Goal: Download file/media

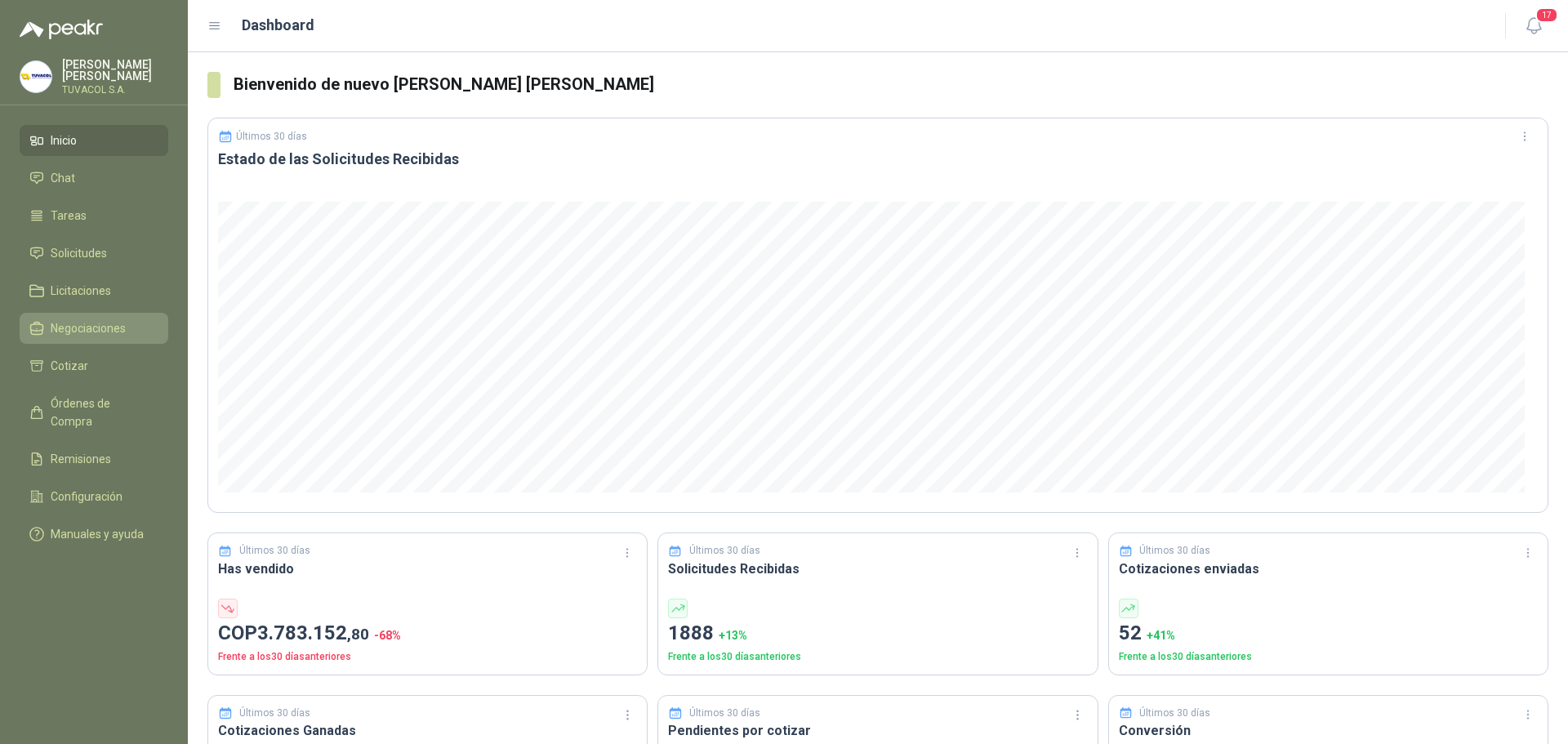
click at [136, 336] on li "Negociaciones" at bounding box center [94, 328] width 129 height 18
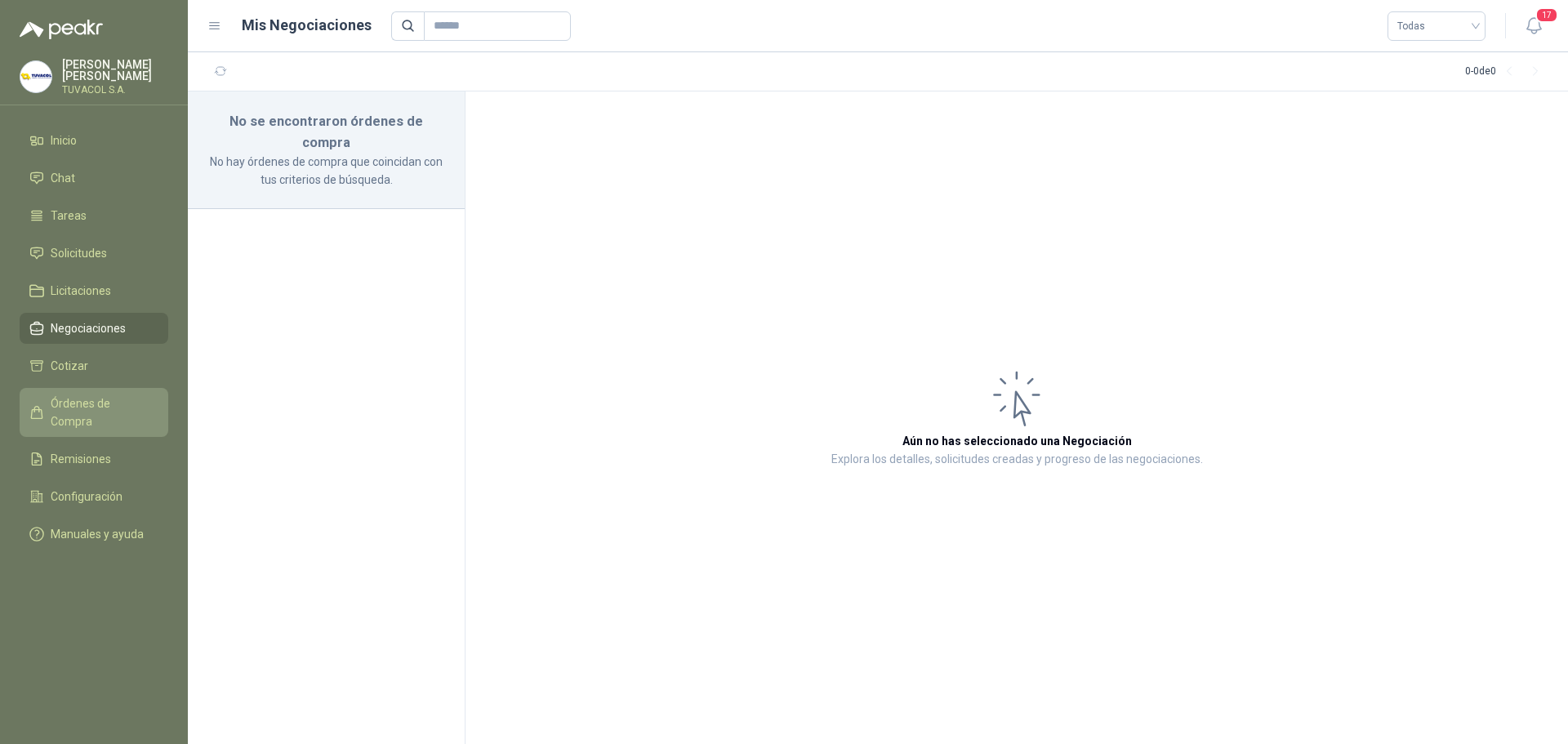
click at [129, 411] on span "Órdenes de Compra" at bounding box center [102, 413] width 102 height 36
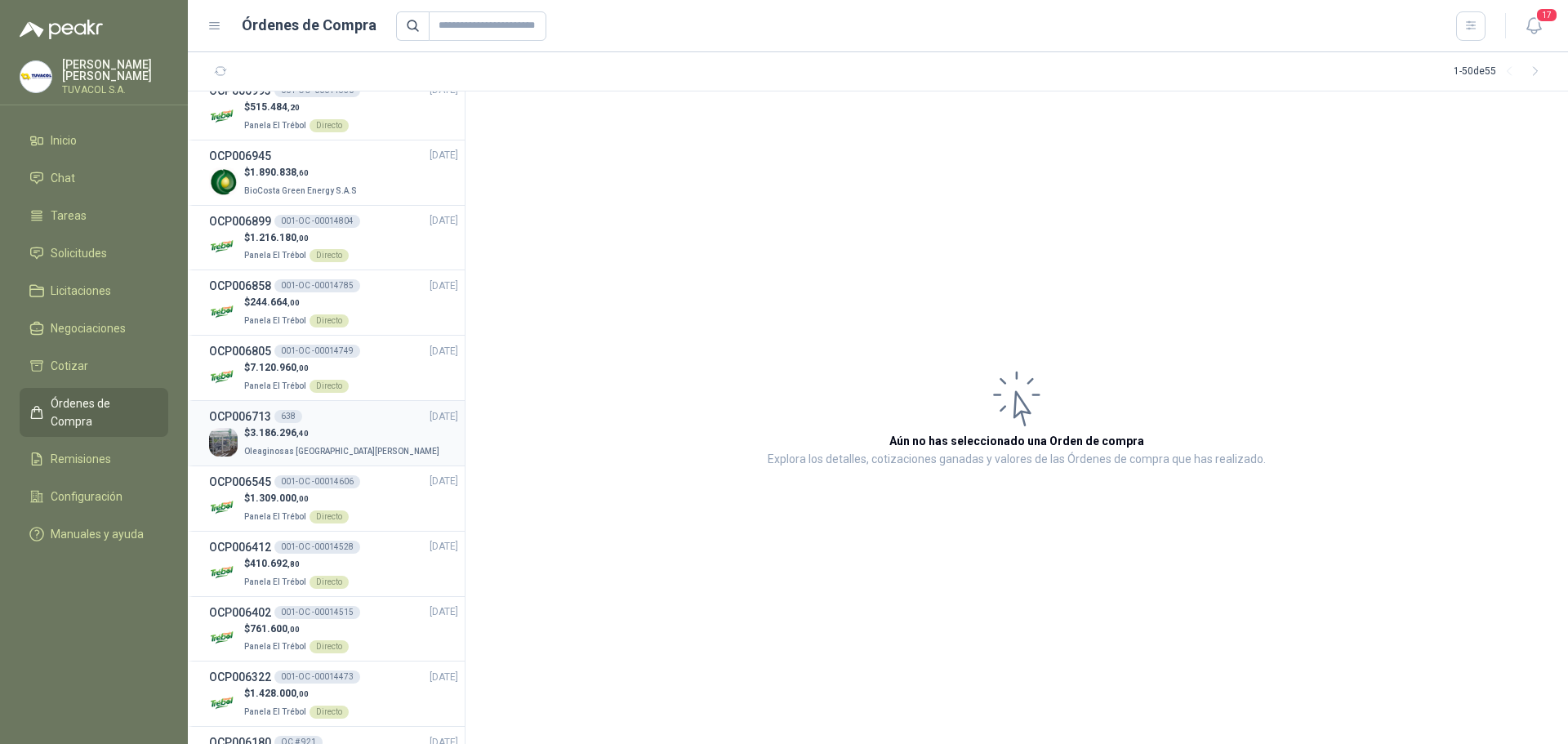
scroll to position [245, 0]
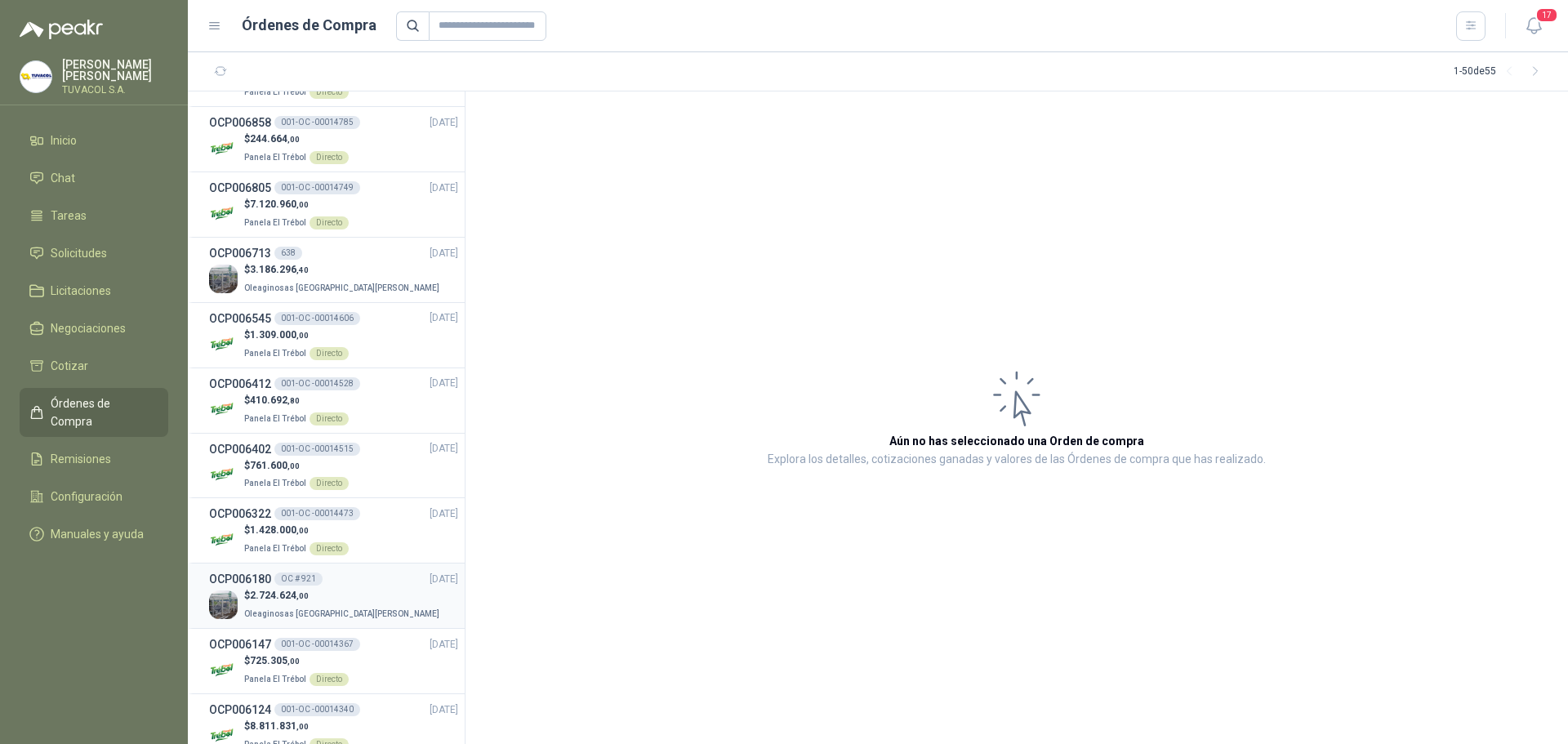
click at [331, 611] on span "Oleaginosas [GEOGRAPHIC_DATA][PERSON_NAME]" at bounding box center [341, 614] width 195 height 9
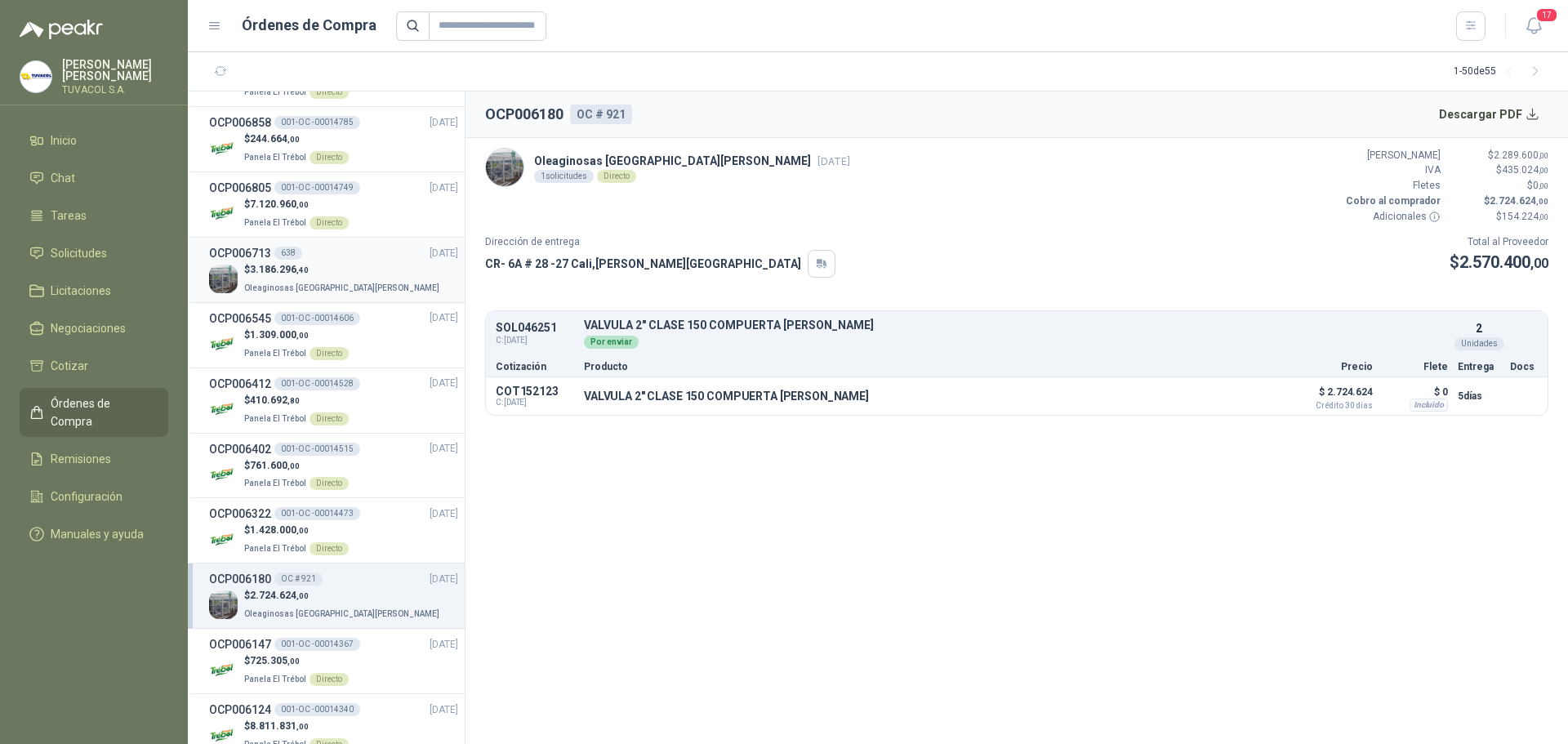
click at [314, 269] on p "$ 3.186.296 ,40" at bounding box center [343, 270] width 199 height 16
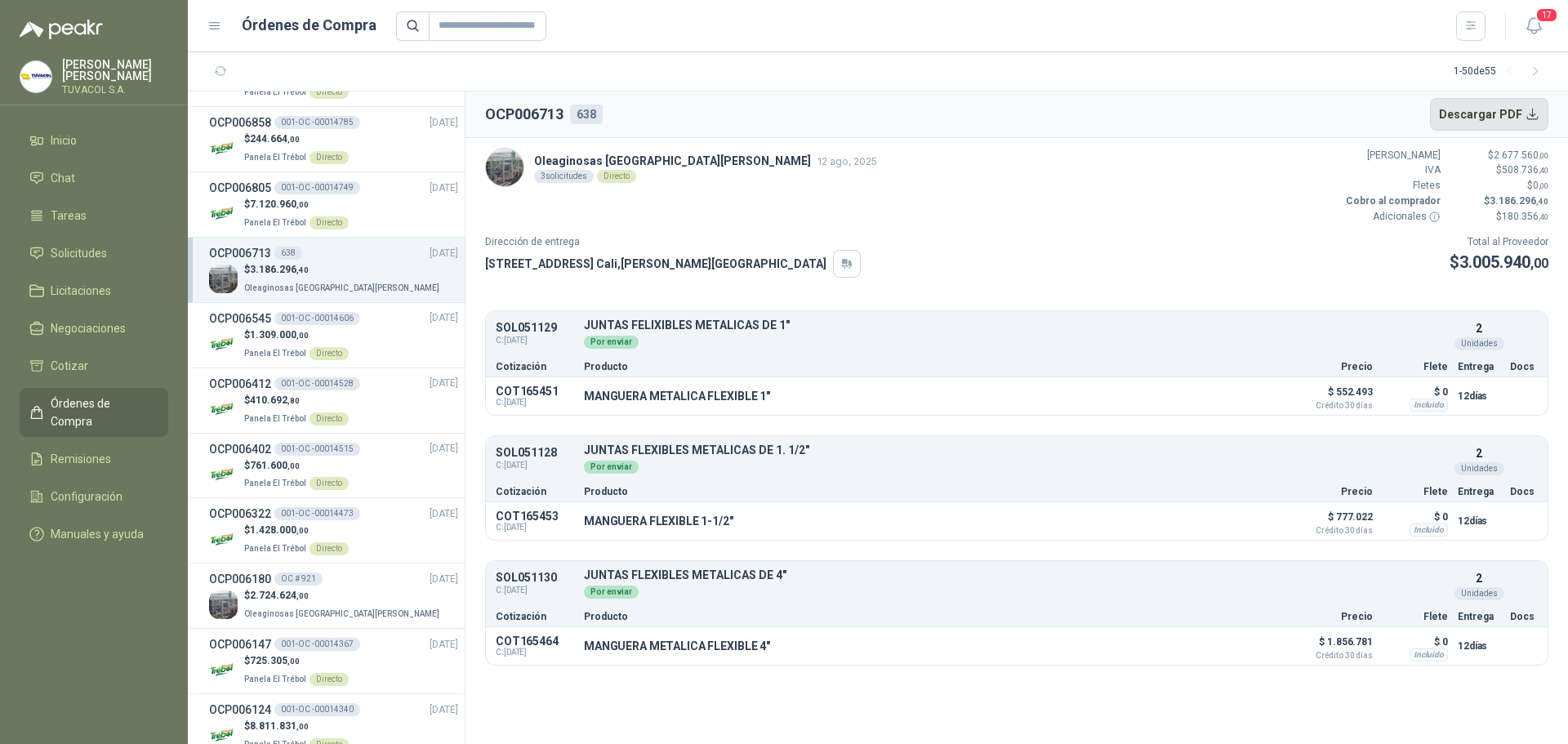
click at [1520, 110] on button "Descargar PDF" at bounding box center [1489, 114] width 119 height 33
